Goal: Task Accomplishment & Management: Manage account settings

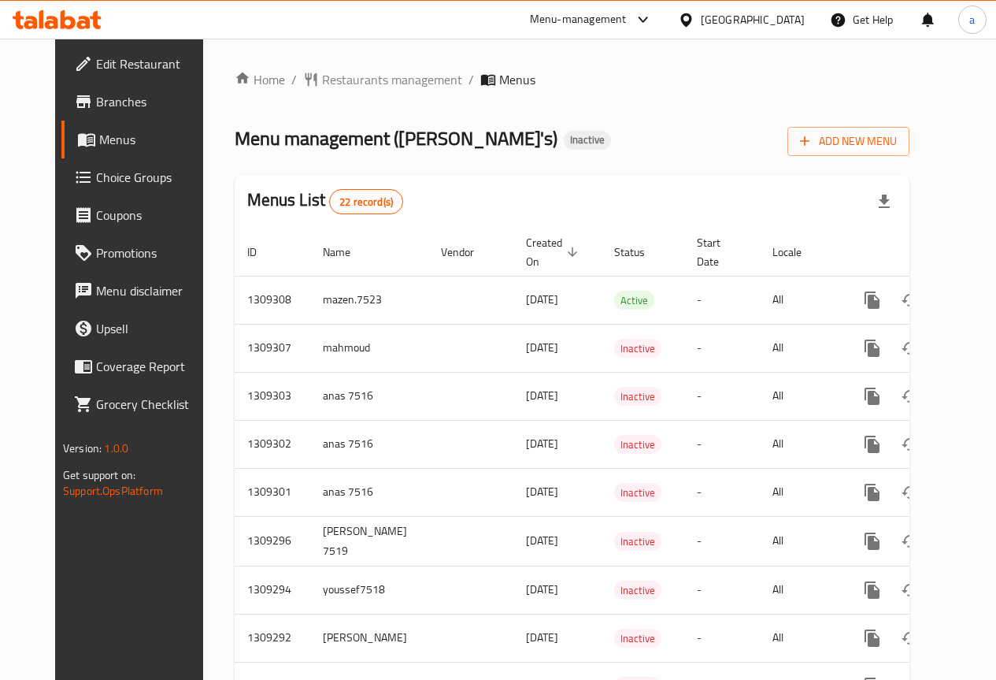
click at [76, 27] on icon at bounding box center [57, 19] width 89 height 19
click at [120, 72] on span "Edit Restaurant" at bounding box center [152, 63] width 113 height 19
click at [96, 72] on span "Edit Restaurant" at bounding box center [152, 63] width 113 height 19
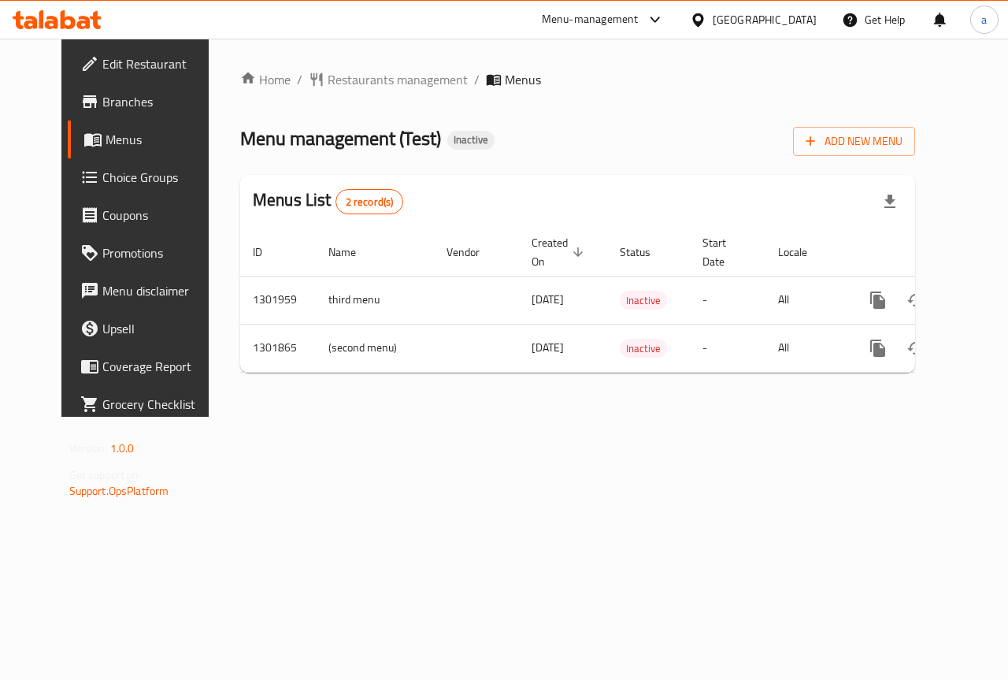
scroll to position [0, 6]
click at [102, 98] on span "Branches" at bounding box center [159, 101] width 115 height 19
click at [903, 149] on span "Add New Menu" at bounding box center [854, 142] width 97 height 20
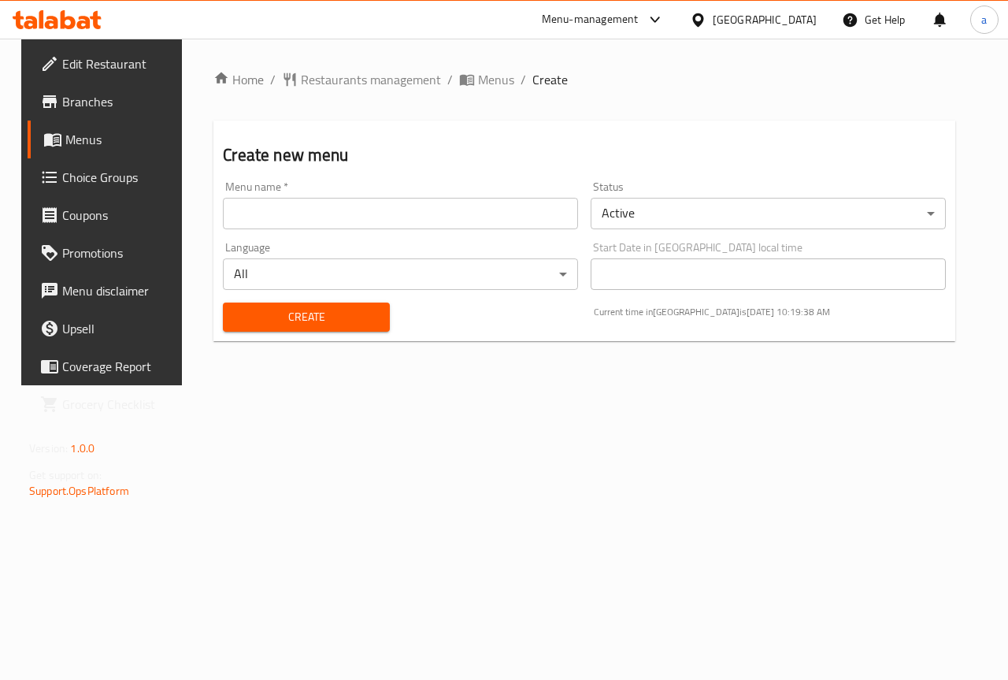
click at [504, 227] on input "text" at bounding box center [400, 214] width 355 height 32
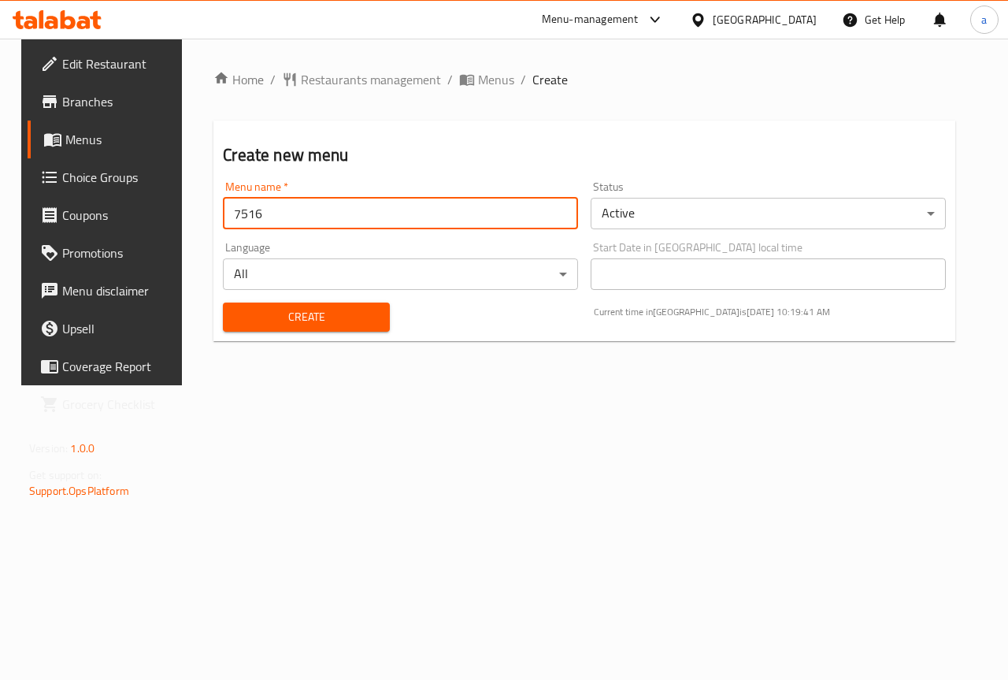
type input "7516"
click at [362, 329] on button "Create" at bounding box center [306, 316] width 166 height 29
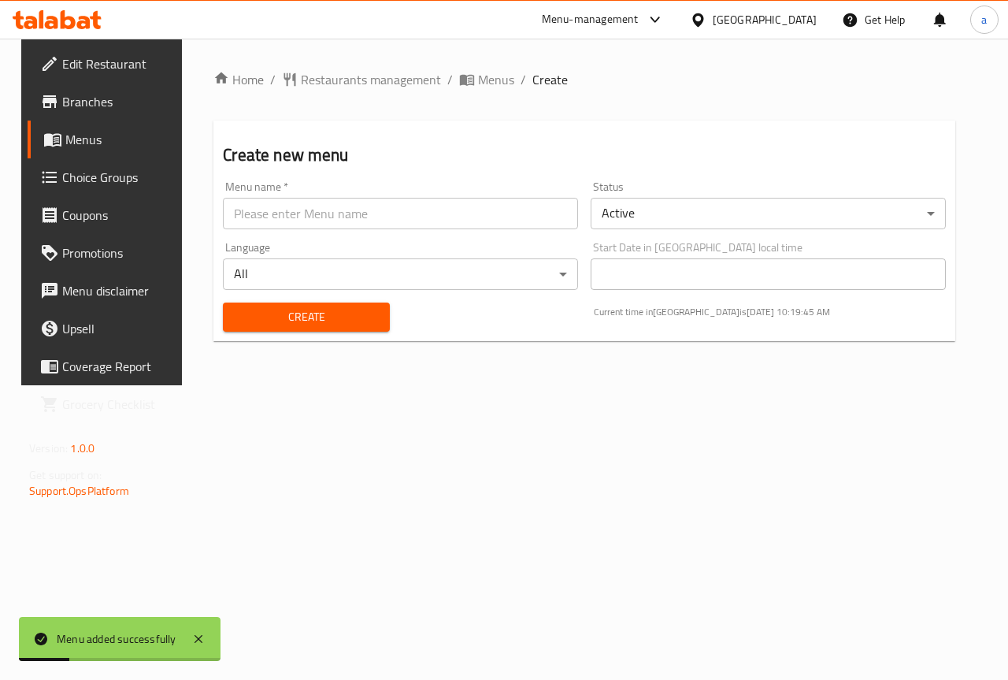
click at [82, 135] on span "Menus" at bounding box center [121, 139] width 112 height 19
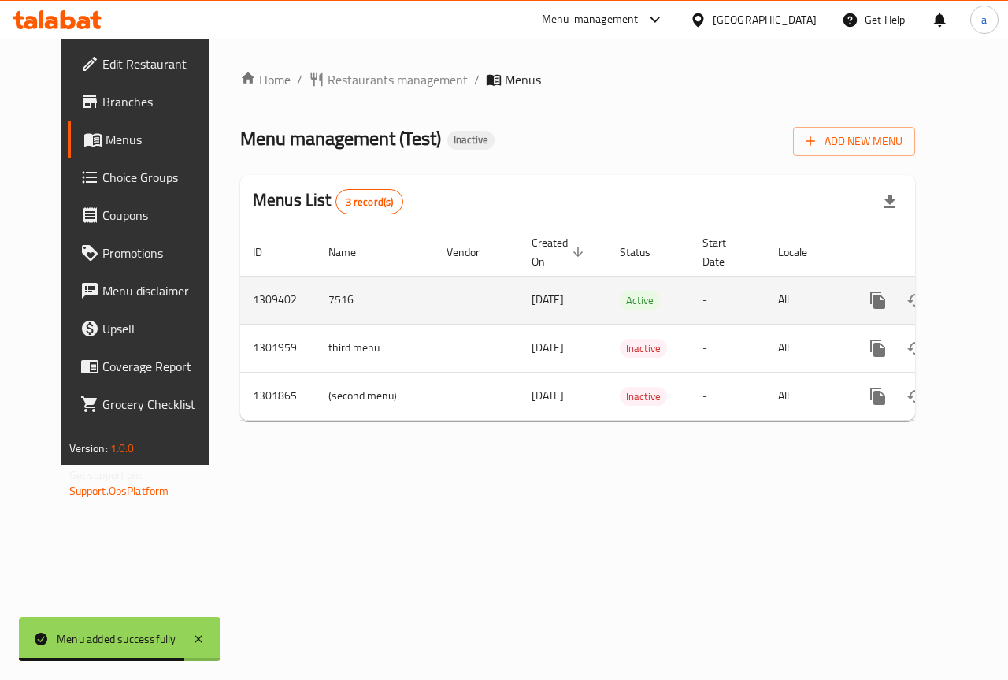
click at [326, 306] on td "7516" at bounding box center [375, 300] width 118 height 48
click at [316, 300] on td "7516" at bounding box center [375, 300] width 118 height 48
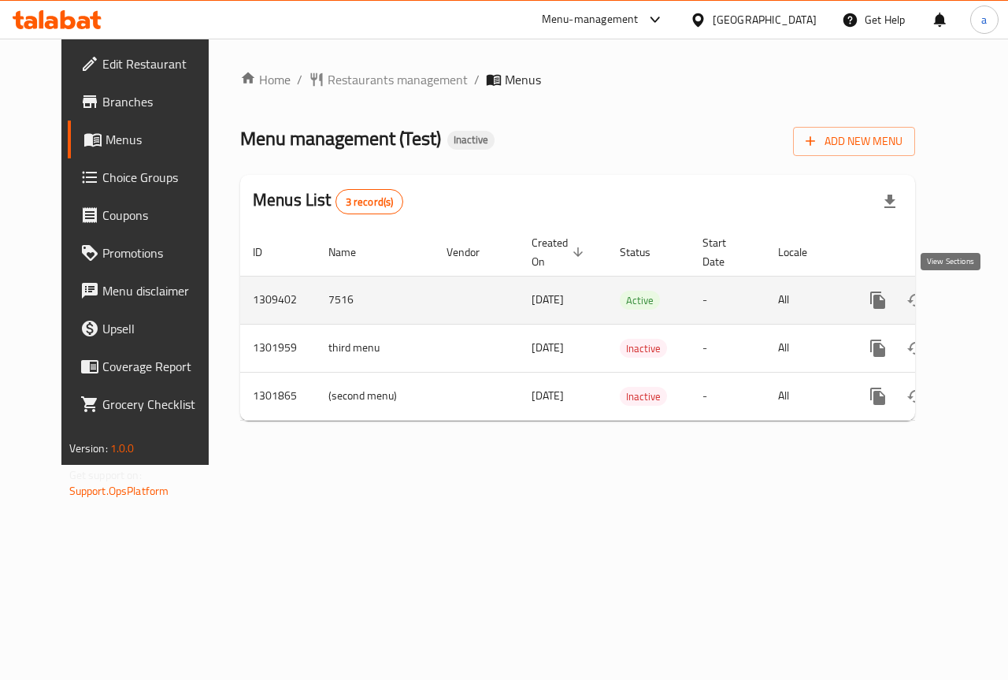
click at [982, 292] on icon "enhanced table" at bounding box center [991, 300] width 19 height 19
click at [316, 305] on td "7516" at bounding box center [375, 301] width 118 height 48
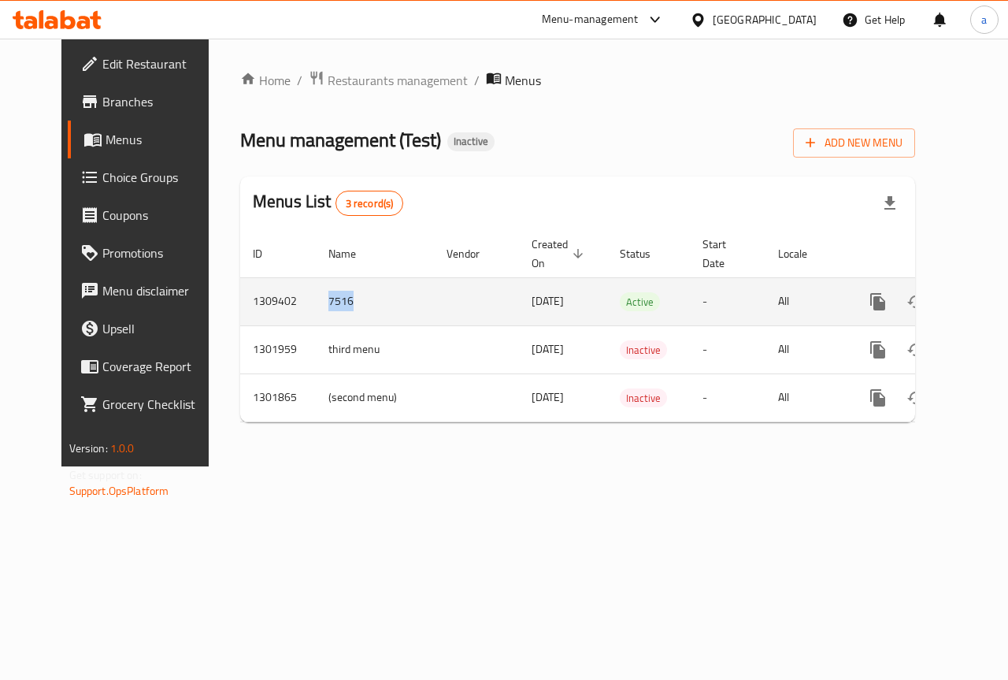
click at [316, 305] on td "7516" at bounding box center [375, 301] width 118 height 48
click at [646, 280] on td "Active" at bounding box center [648, 301] width 83 height 48
click at [766, 301] on td "All" at bounding box center [806, 301] width 81 height 48
drag, startPoint x: 760, startPoint y: 299, endPoint x: 833, endPoint y: 298, distance: 72.5
click at [780, 298] on td "All" at bounding box center [806, 301] width 81 height 48
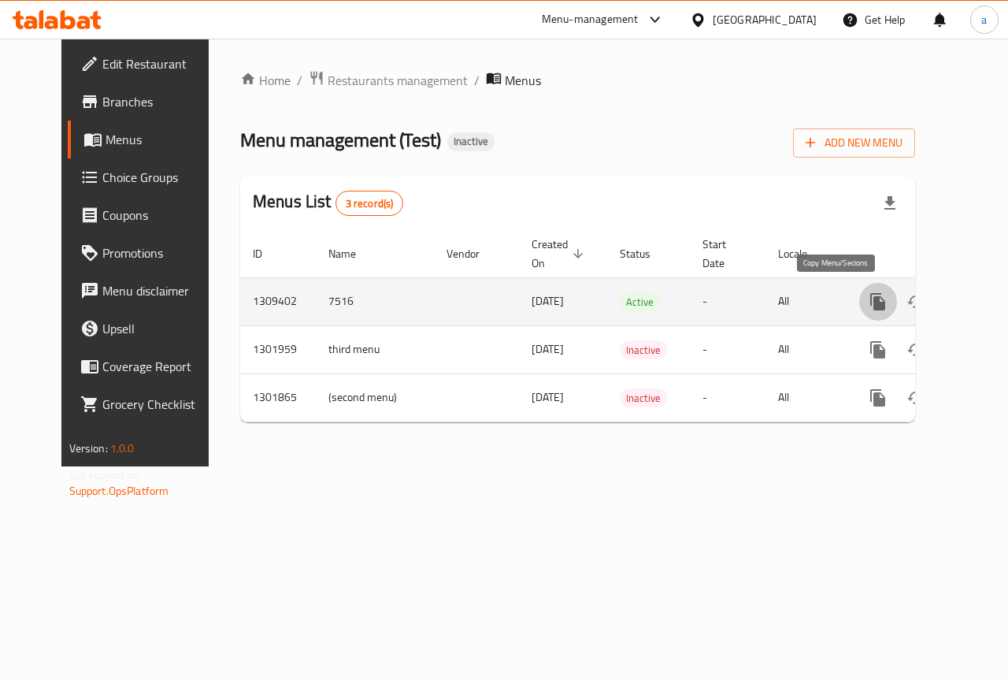
click at [869, 298] on icon "more" at bounding box center [878, 301] width 19 height 19
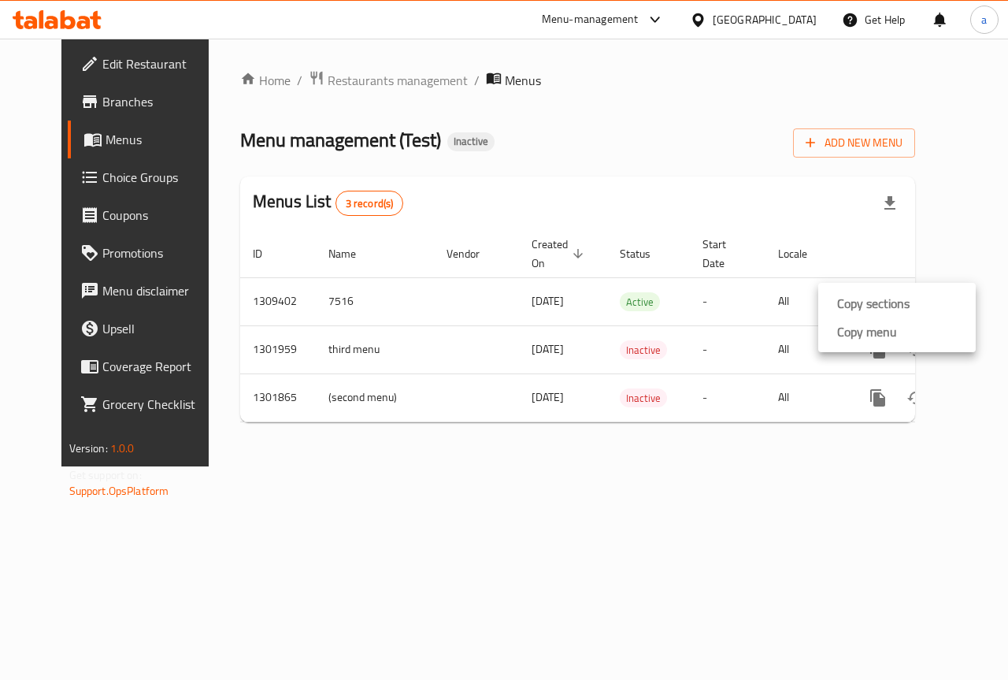
click at [749, 283] on div at bounding box center [504, 340] width 1008 height 680
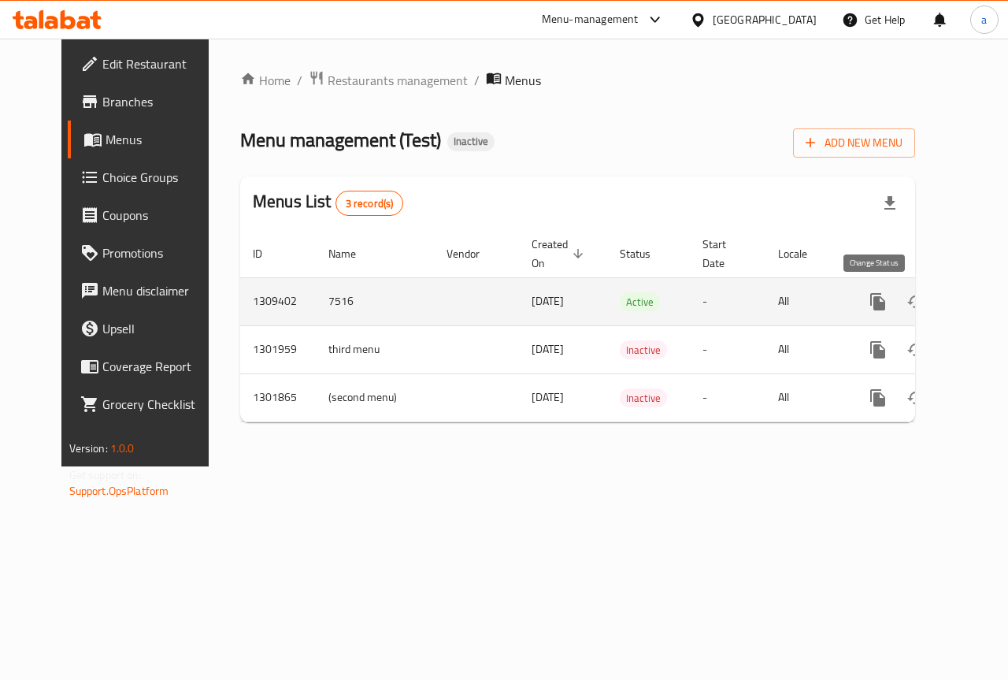
click at [907, 296] on icon "enhanced table" at bounding box center [916, 301] width 19 height 19
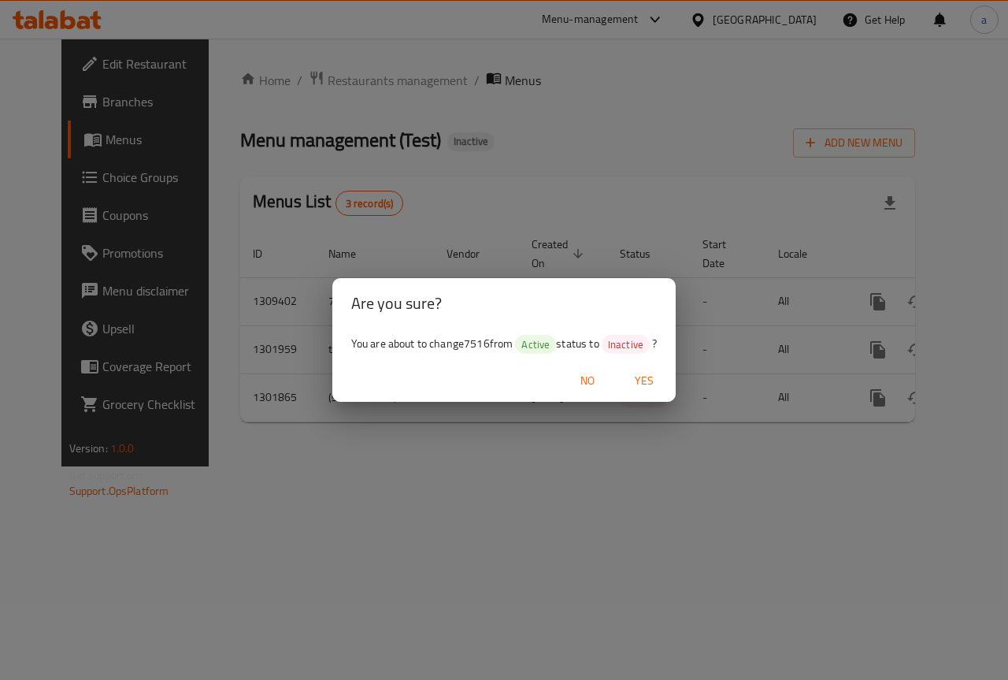
click at [646, 376] on span "Yes" at bounding box center [644, 381] width 38 height 20
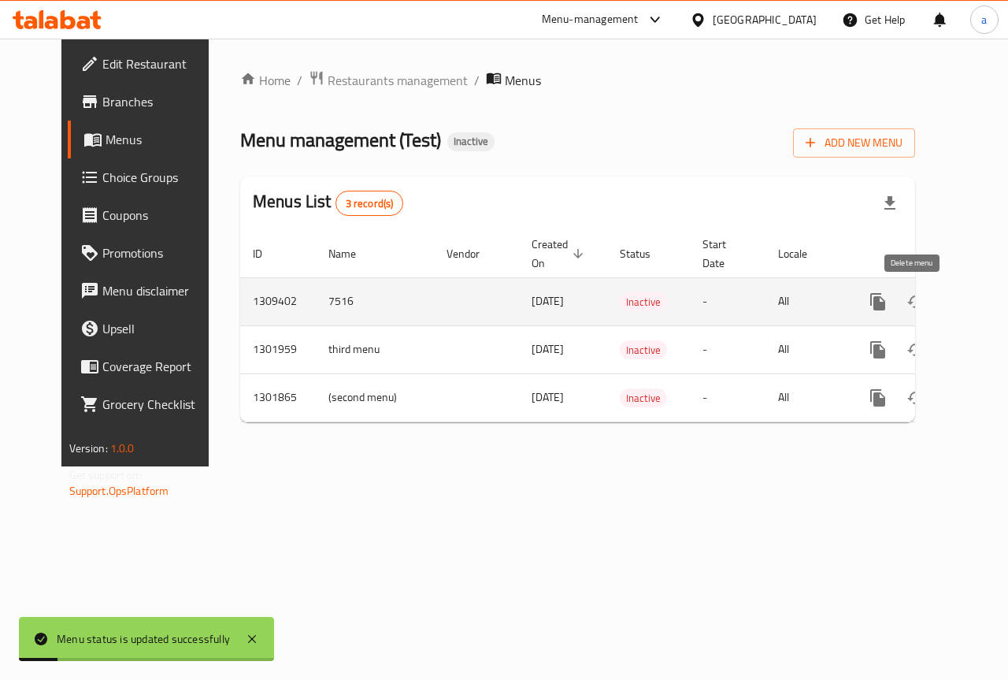
click at [944, 305] on icon "enhanced table" at bounding box center [953, 301] width 19 height 19
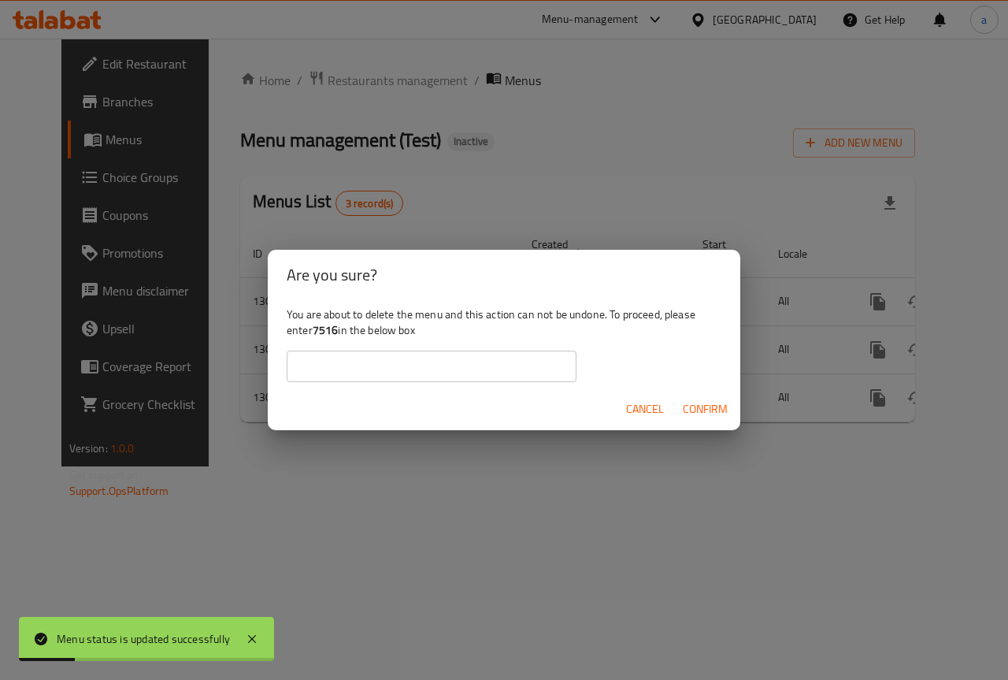
click at [479, 371] on input "text" at bounding box center [432, 367] width 290 height 32
type input "7516"
click at [703, 402] on span "Confirm" at bounding box center [705, 409] width 45 height 20
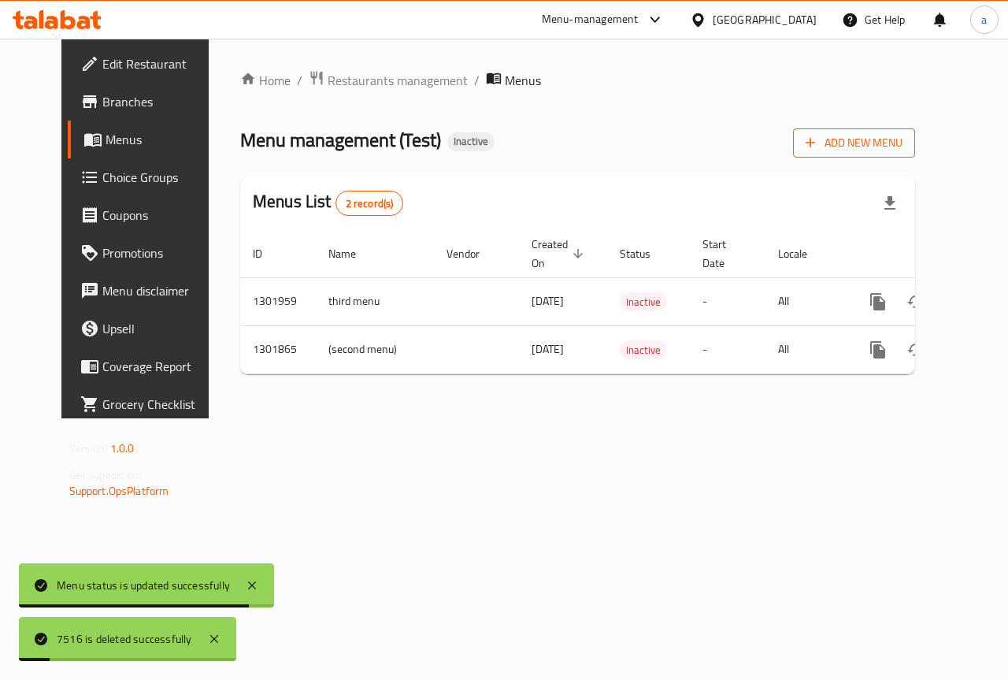
click at [903, 148] on span "Add New Menu" at bounding box center [854, 143] width 97 height 20
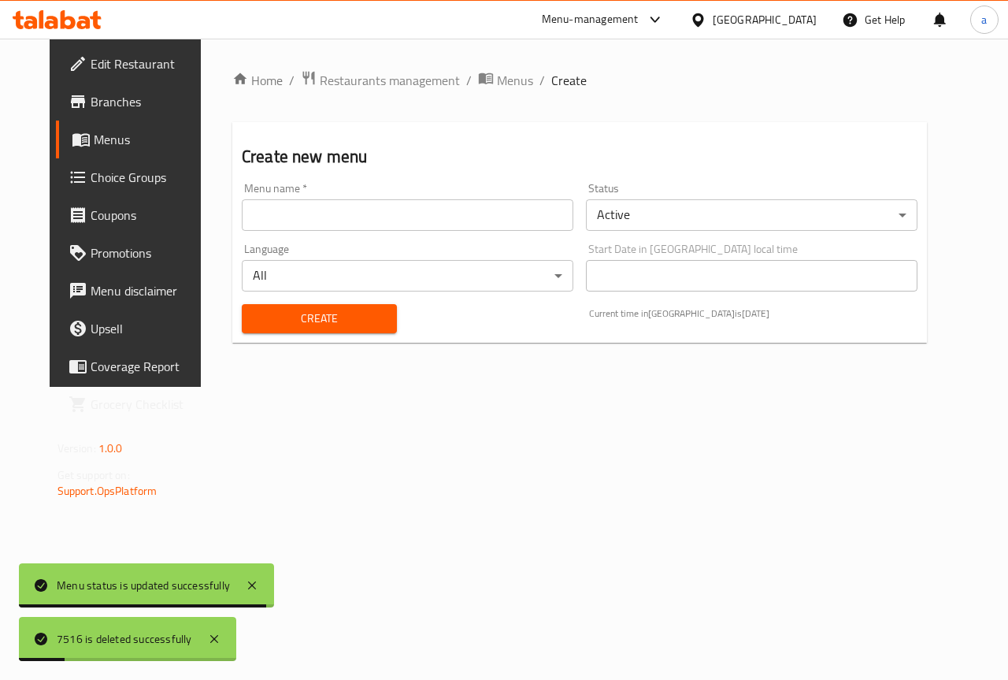
click at [379, 220] on input "text" at bounding box center [408, 215] width 332 height 32
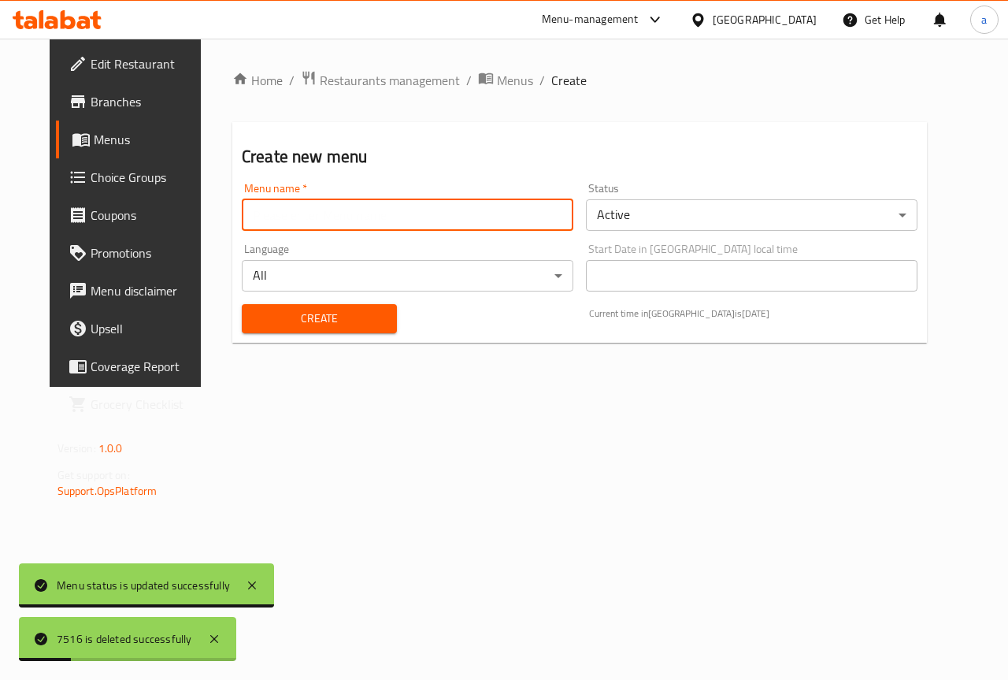
type input "q"
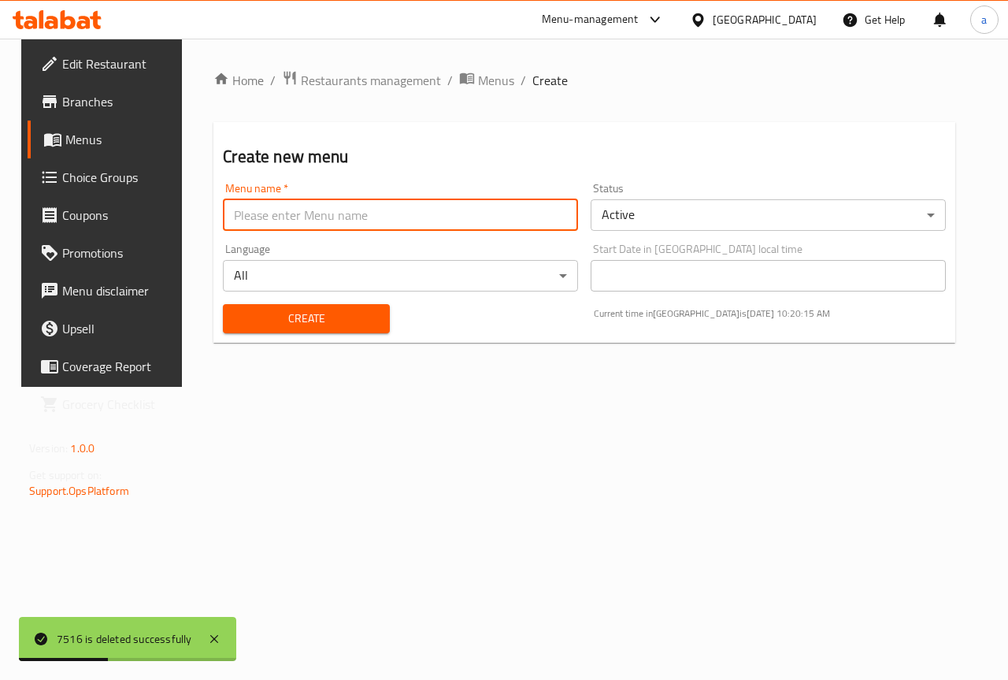
click at [378, 222] on input "text" at bounding box center [400, 215] width 355 height 32
type input "anas 7516"
click at [297, 325] on span "Create" at bounding box center [306, 319] width 141 height 20
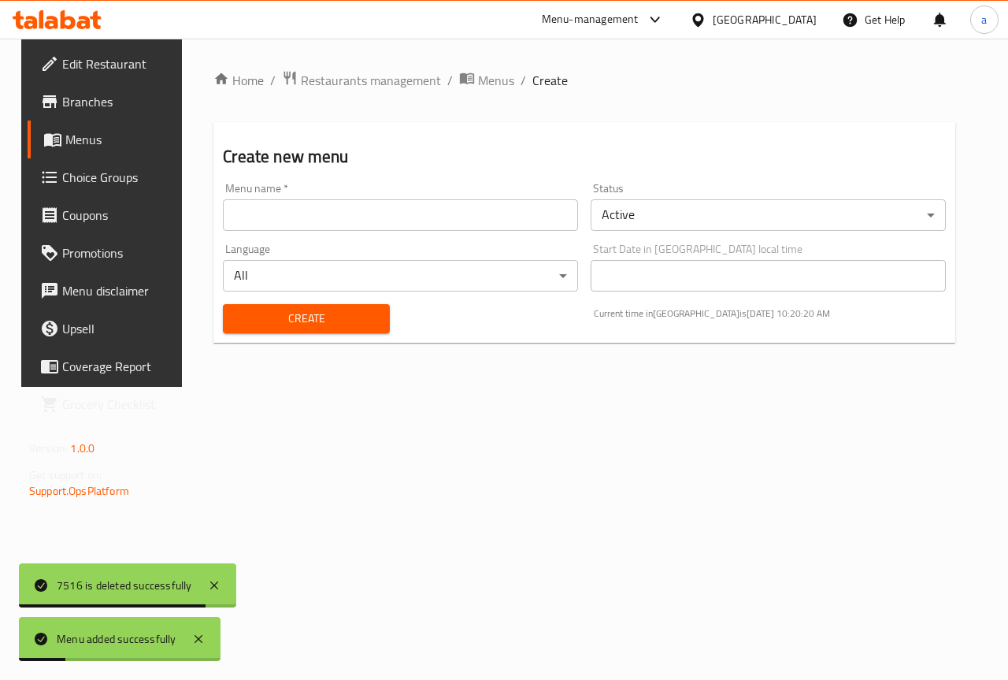
click at [101, 133] on span "Menus" at bounding box center [121, 139] width 112 height 19
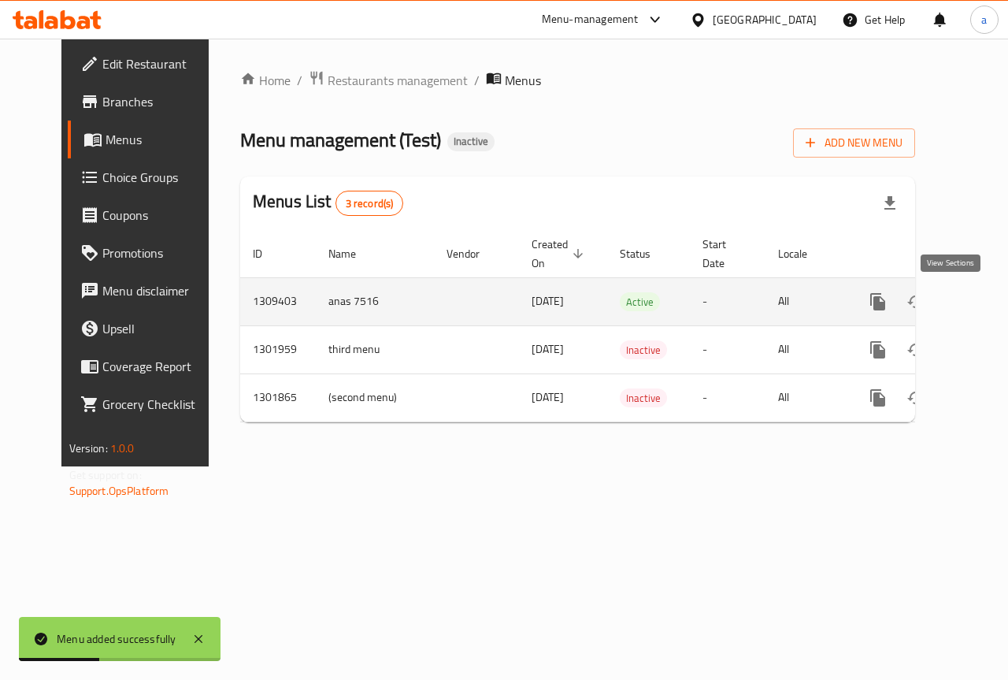
click at [973, 290] on link "enhanced table" at bounding box center [992, 302] width 38 height 38
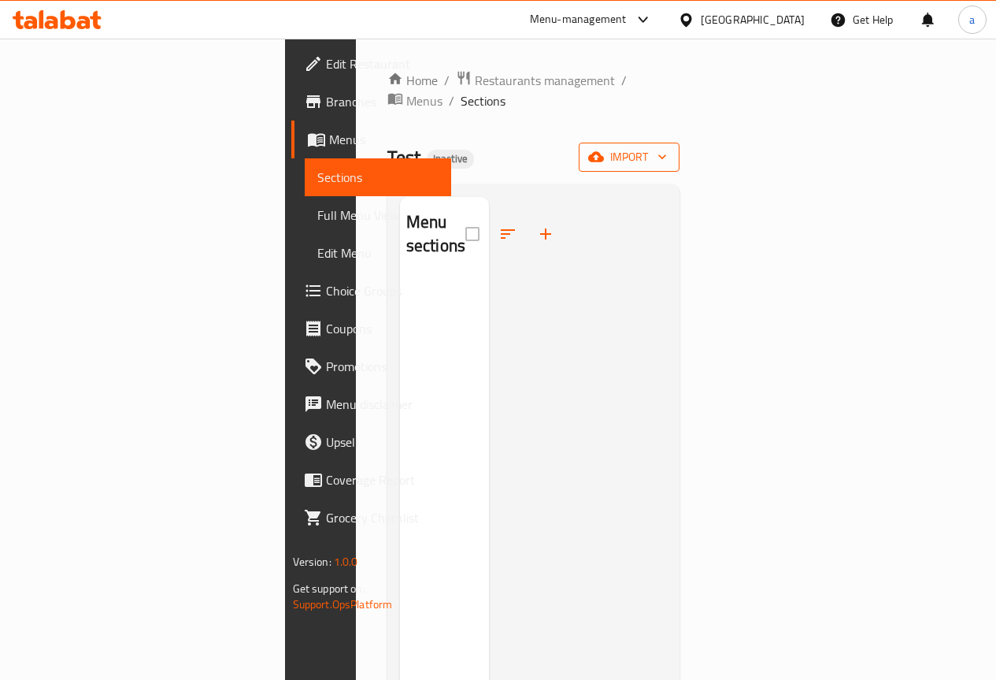
click at [667, 147] on span "import" at bounding box center [630, 157] width 76 height 20
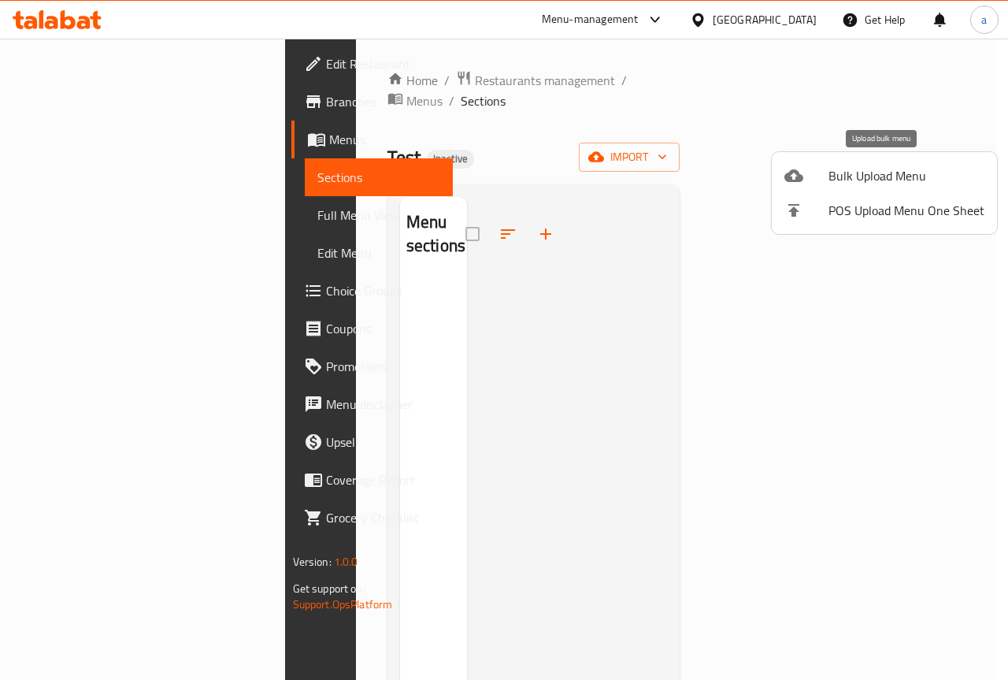
click at [828, 179] on div at bounding box center [807, 175] width 44 height 19
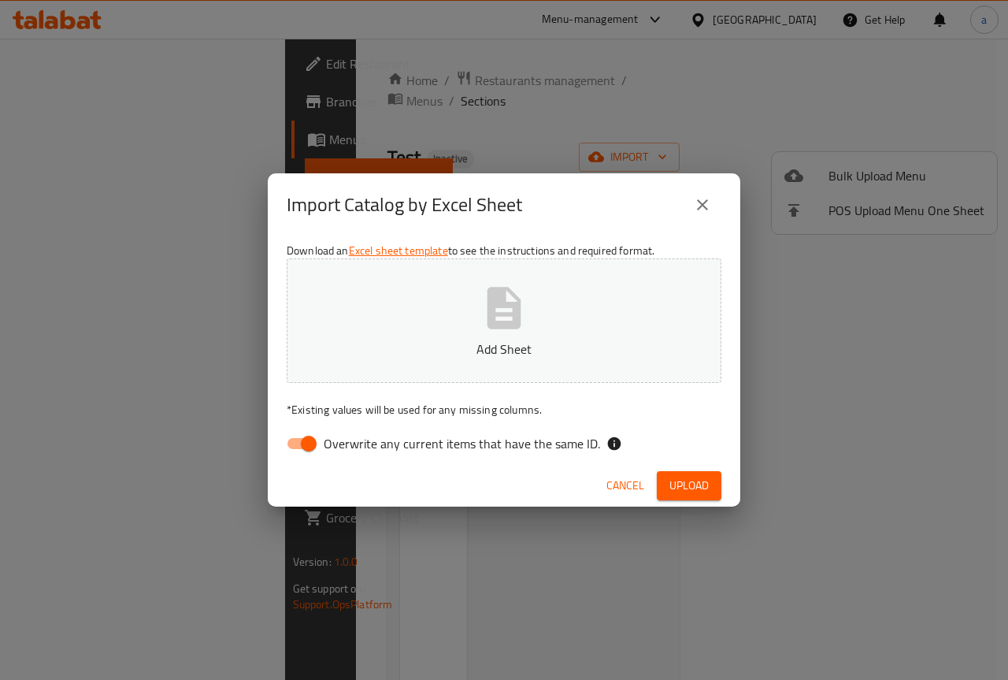
click at [421, 441] on span "Overwrite any current items that have the same ID." at bounding box center [462, 443] width 276 height 19
click at [354, 441] on input "Overwrite any current items that have the same ID." at bounding box center [309, 444] width 90 height 30
checkbox input "false"
click at [689, 490] on span "Upload" at bounding box center [689, 486] width 39 height 20
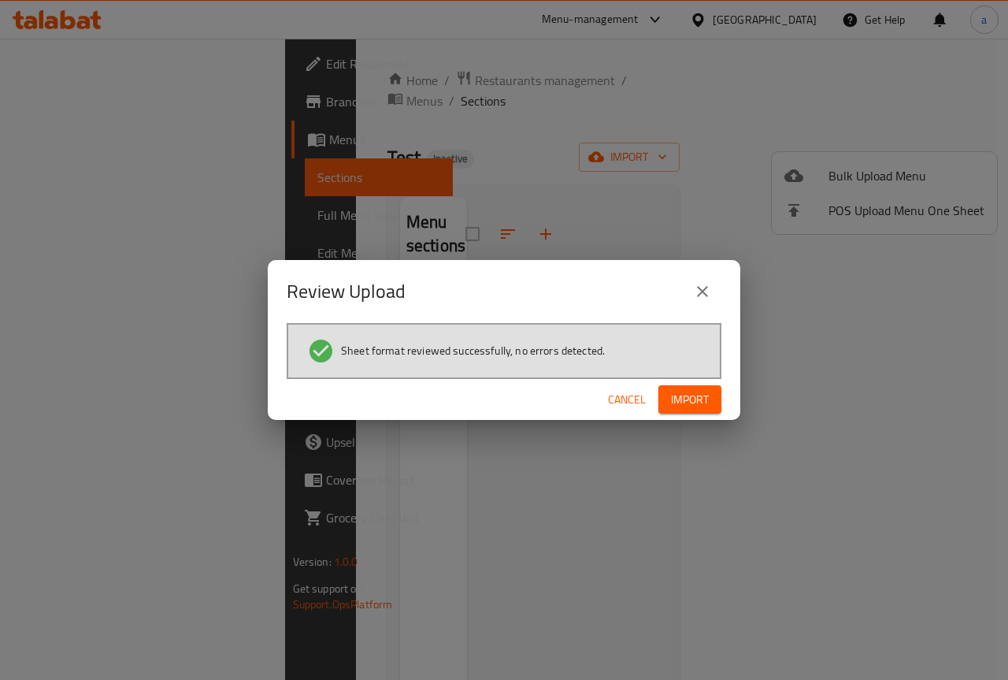
click at [676, 395] on span "Import" at bounding box center [690, 400] width 38 height 20
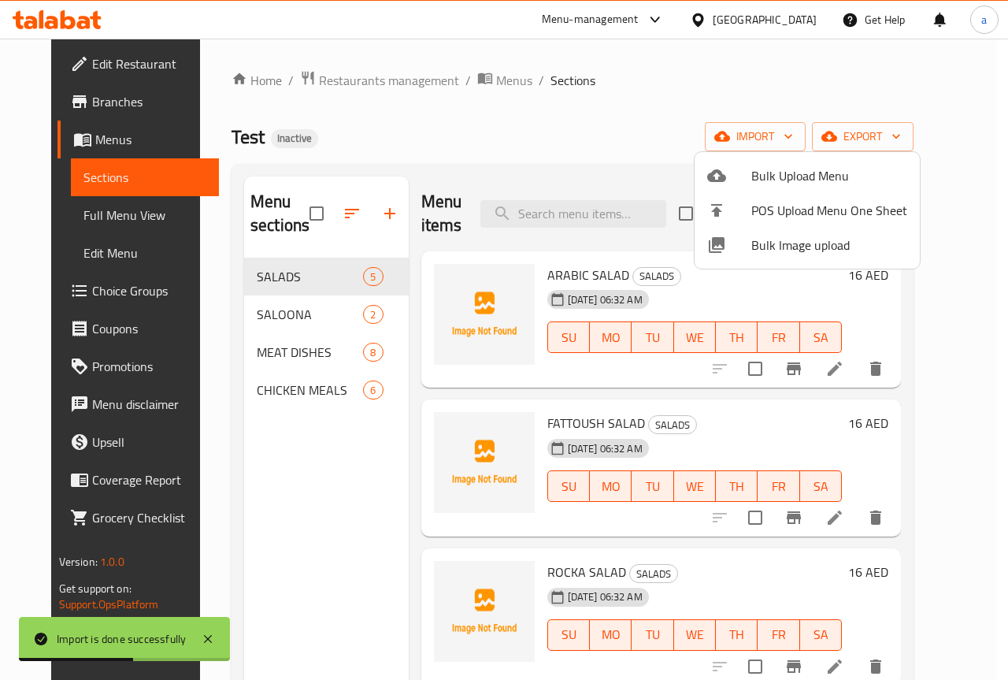
click at [127, 219] on div at bounding box center [504, 340] width 1008 height 680
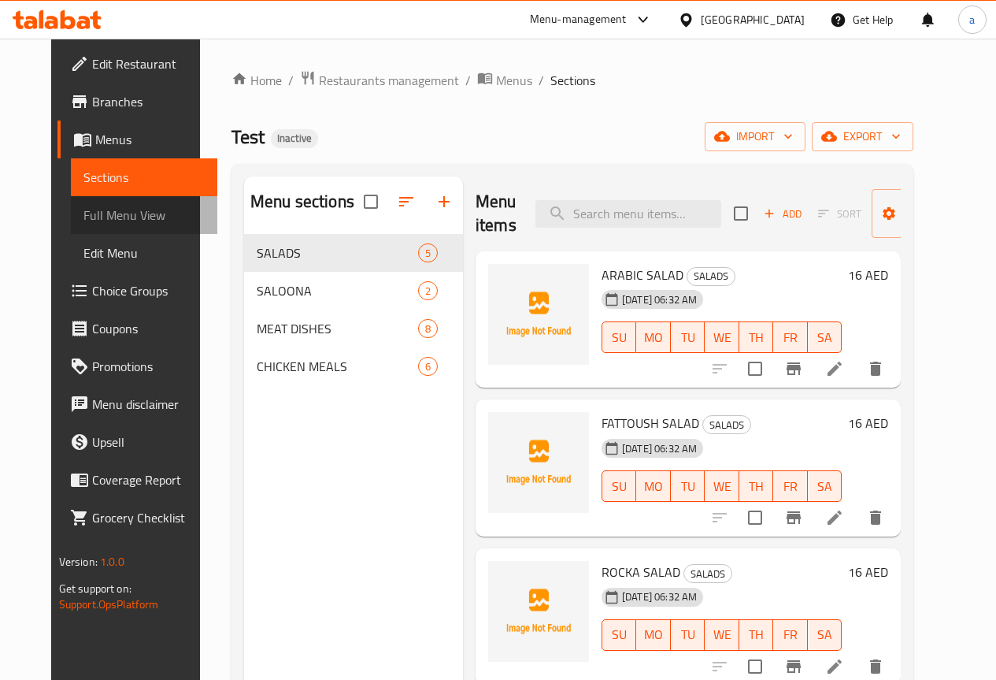
click at [110, 206] on span "Full Menu View" at bounding box center [143, 215] width 121 height 19
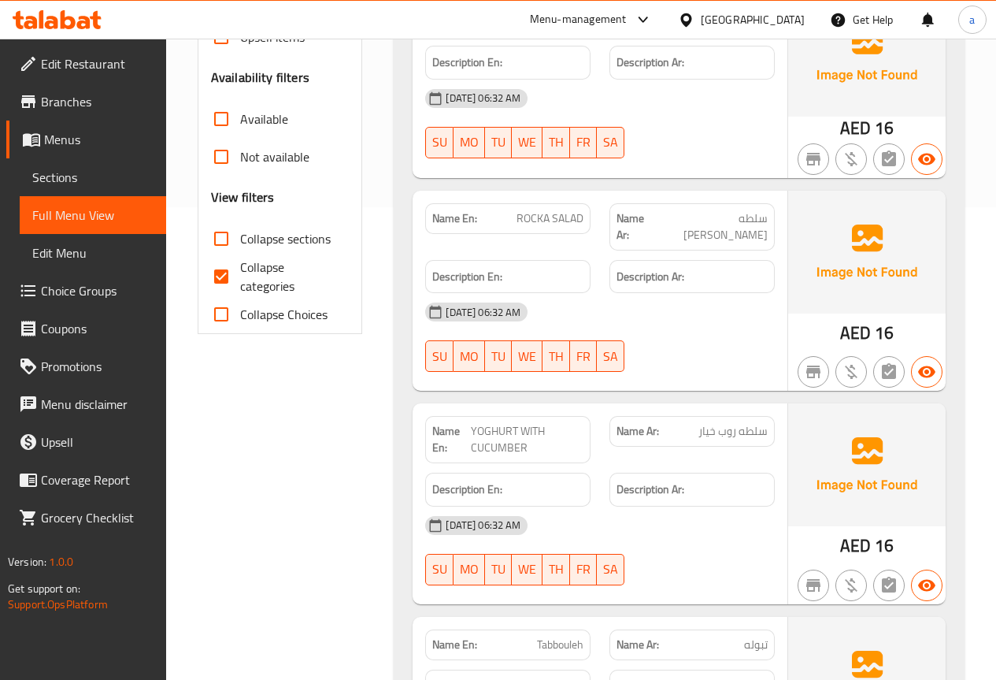
click at [230, 279] on input "Collapse categories" at bounding box center [221, 277] width 38 height 38
checkbox input "false"
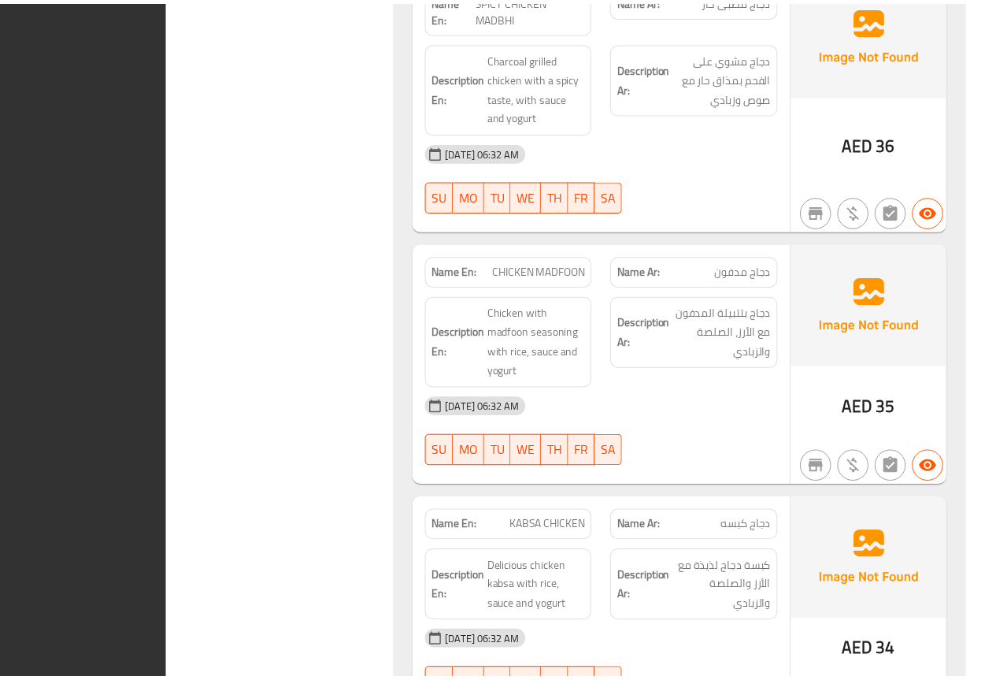
scroll to position [4781, 0]
